Goal: Information Seeking & Learning: Learn about a topic

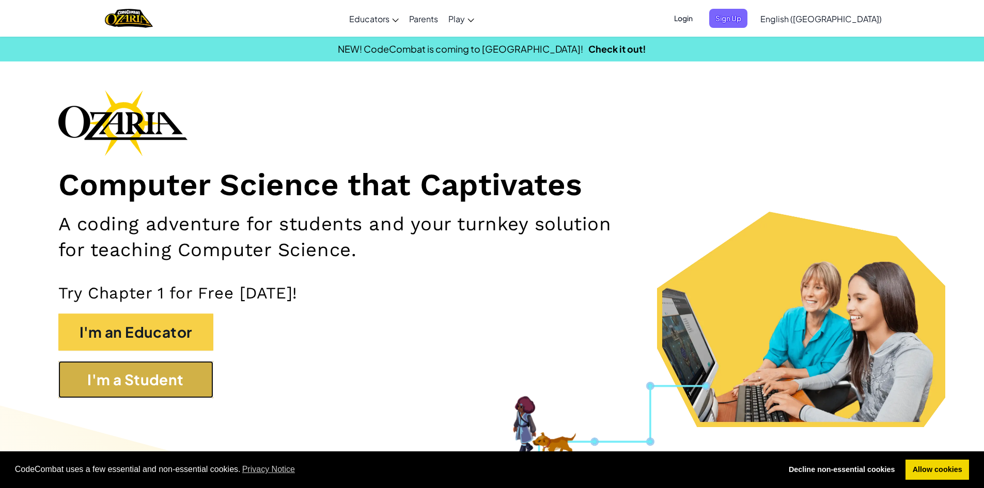
click at [161, 378] on button "I'm a Student" at bounding box center [135, 379] width 155 height 37
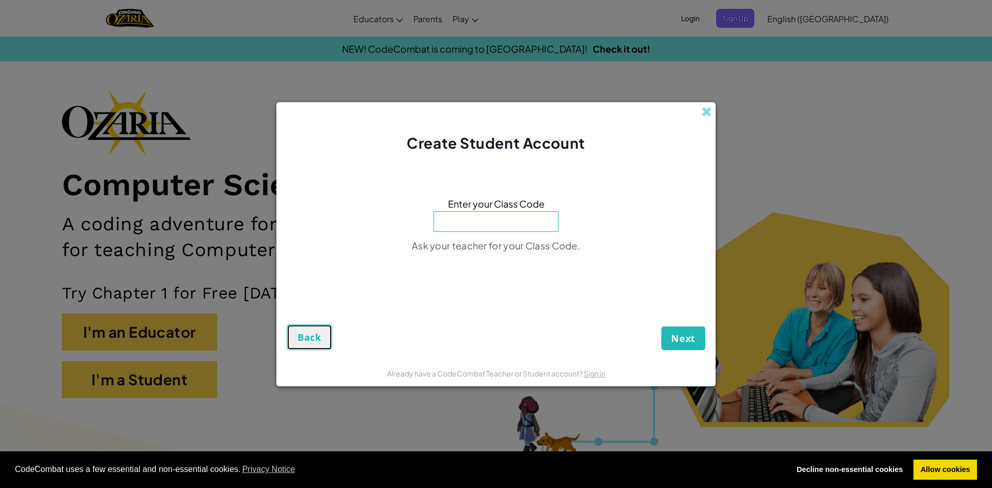
drag, startPoint x: 296, startPoint y: 333, endPoint x: 261, endPoint y: 329, distance: 35.9
click at [297, 333] on button "Back" at bounding box center [309, 337] width 45 height 26
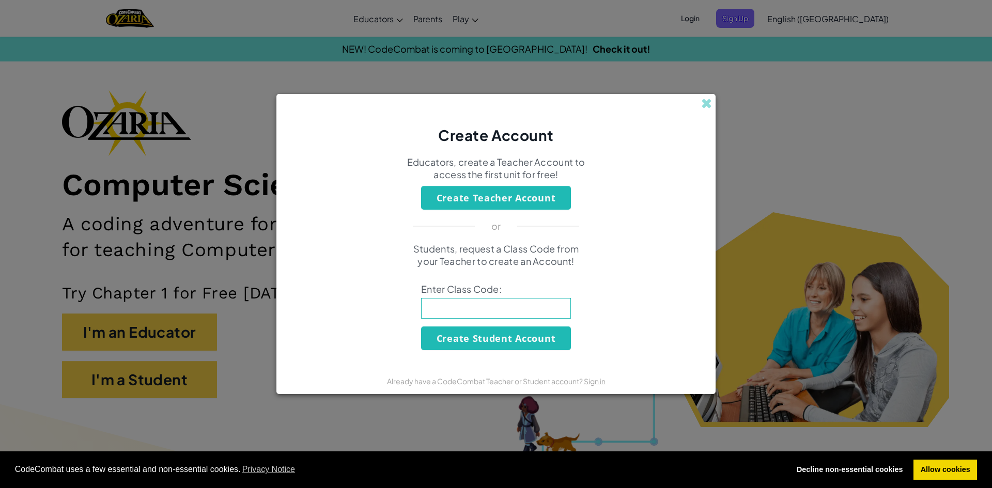
click at [710, 106] on span at bounding box center [706, 103] width 11 height 11
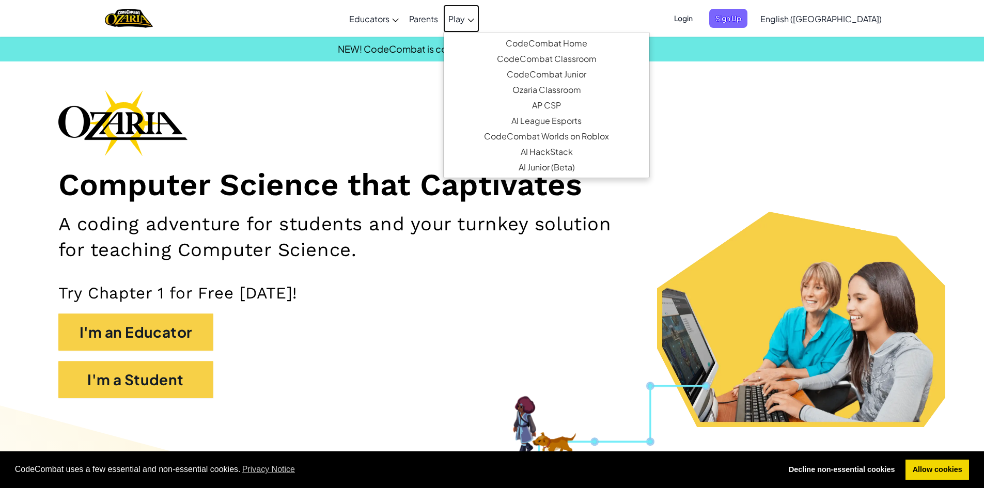
click at [465, 24] on span "Play" at bounding box center [456, 18] width 17 height 11
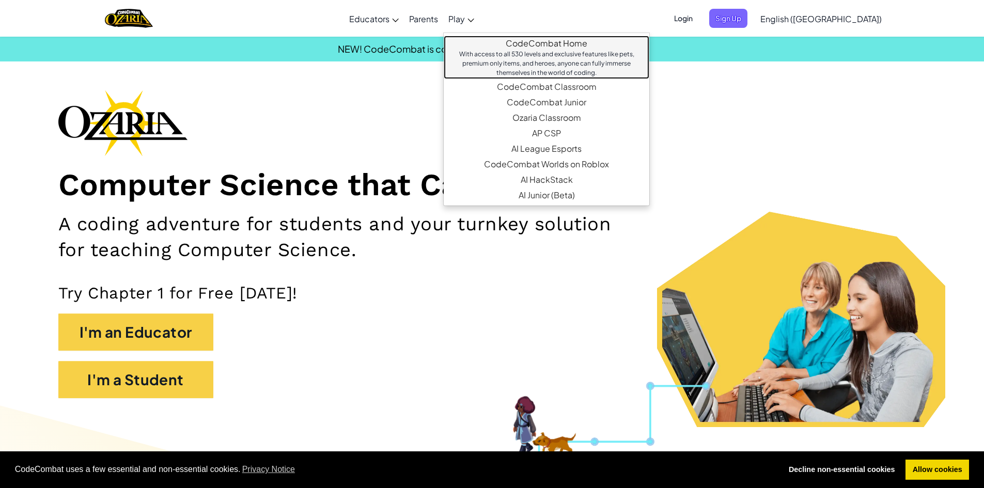
click at [563, 45] on link "CodeCombat Home With access to all 530 levels and exclusive features like pets,…" at bounding box center [547, 57] width 206 height 43
